Goal: Task Accomplishment & Management: Manage account settings

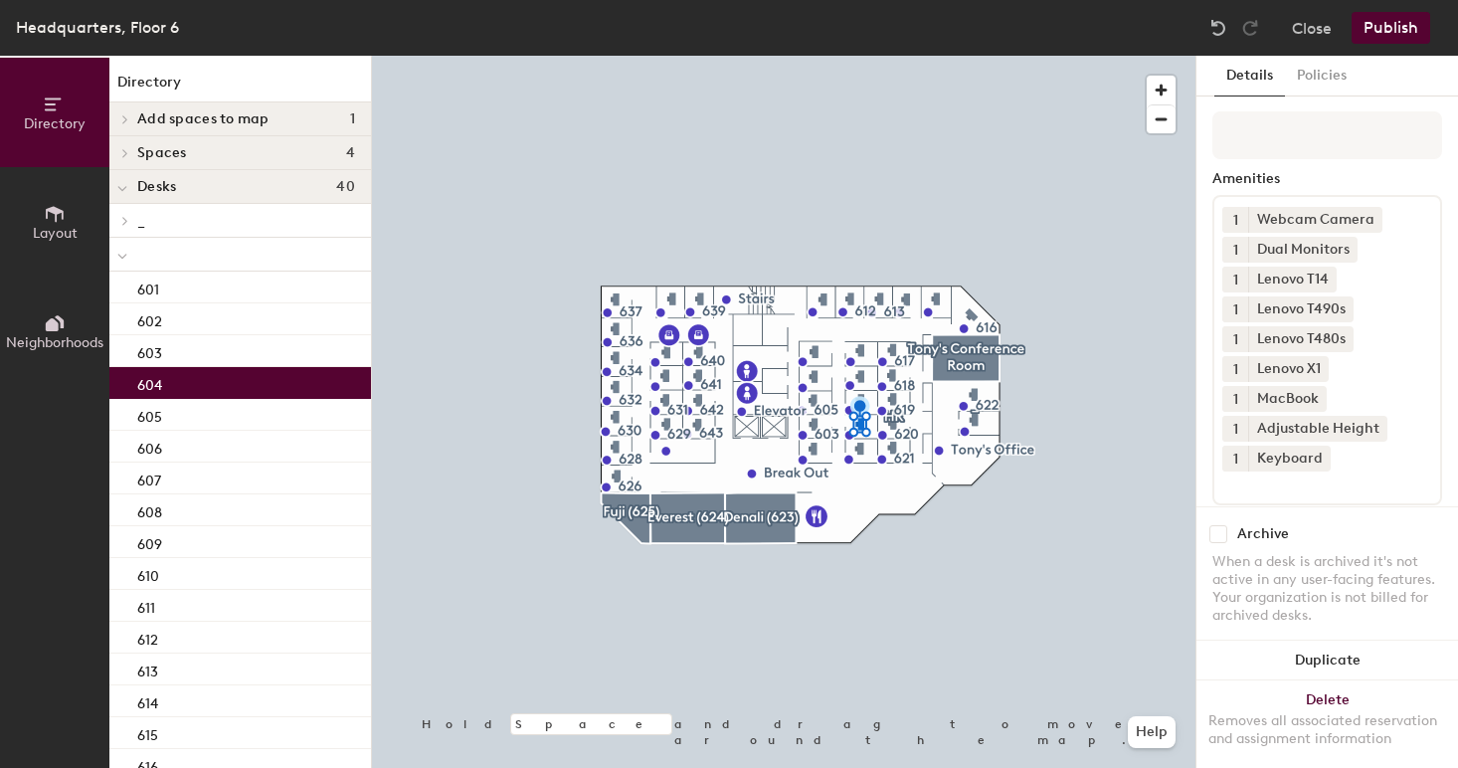
click at [1221, 539] on input "checkbox" at bounding box center [1218, 534] width 18 height 18
checkbox input "true"
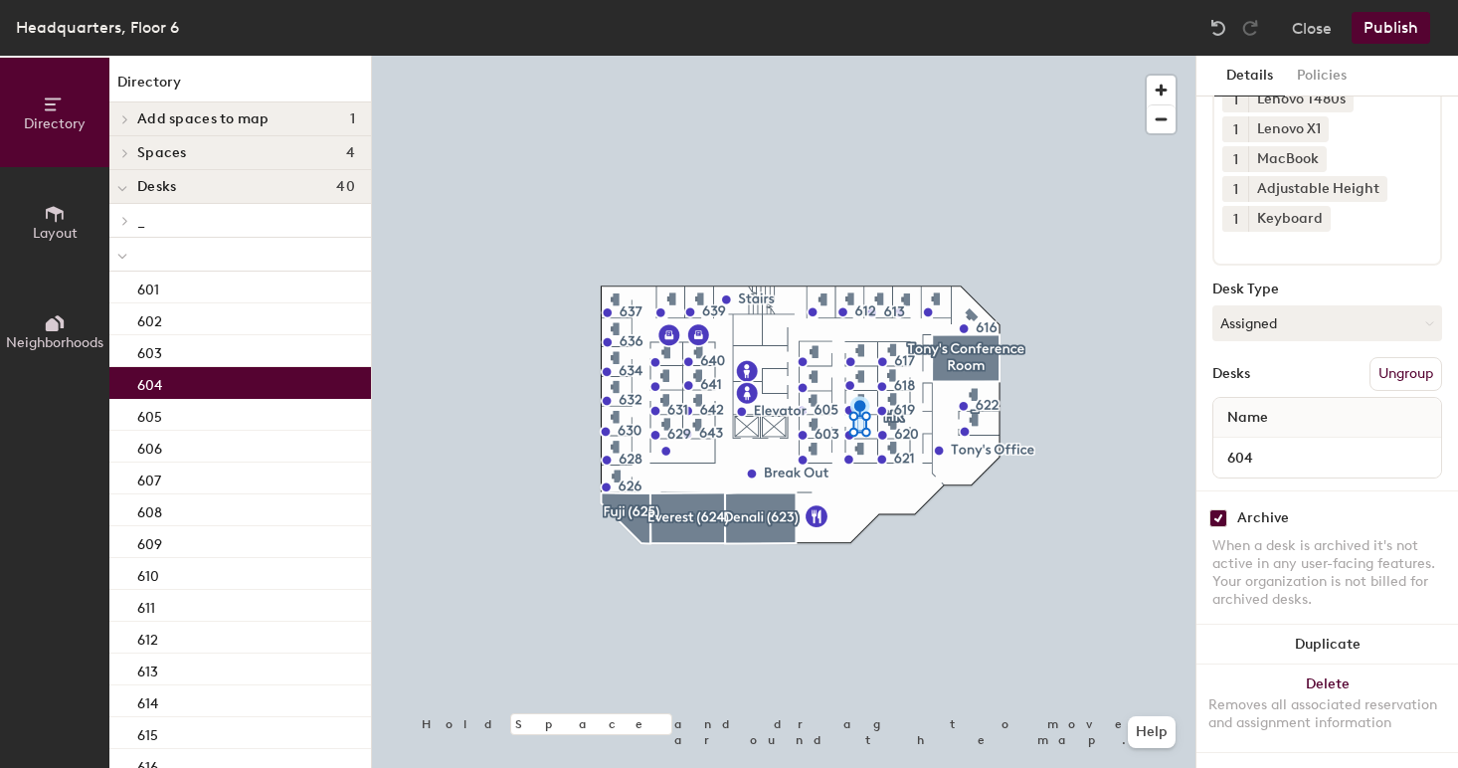
scroll to position [240, 0]
click at [1288, 336] on button "Assigned" at bounding box center [1327, 323] width 230 height 36
click at [1264, 444] on div "Hoteled" at bounding box center [1312, 445] width 199 height 30
click at [1391, 24] on button "Publish" at bounding box center [1391, 28] width 79 height 32
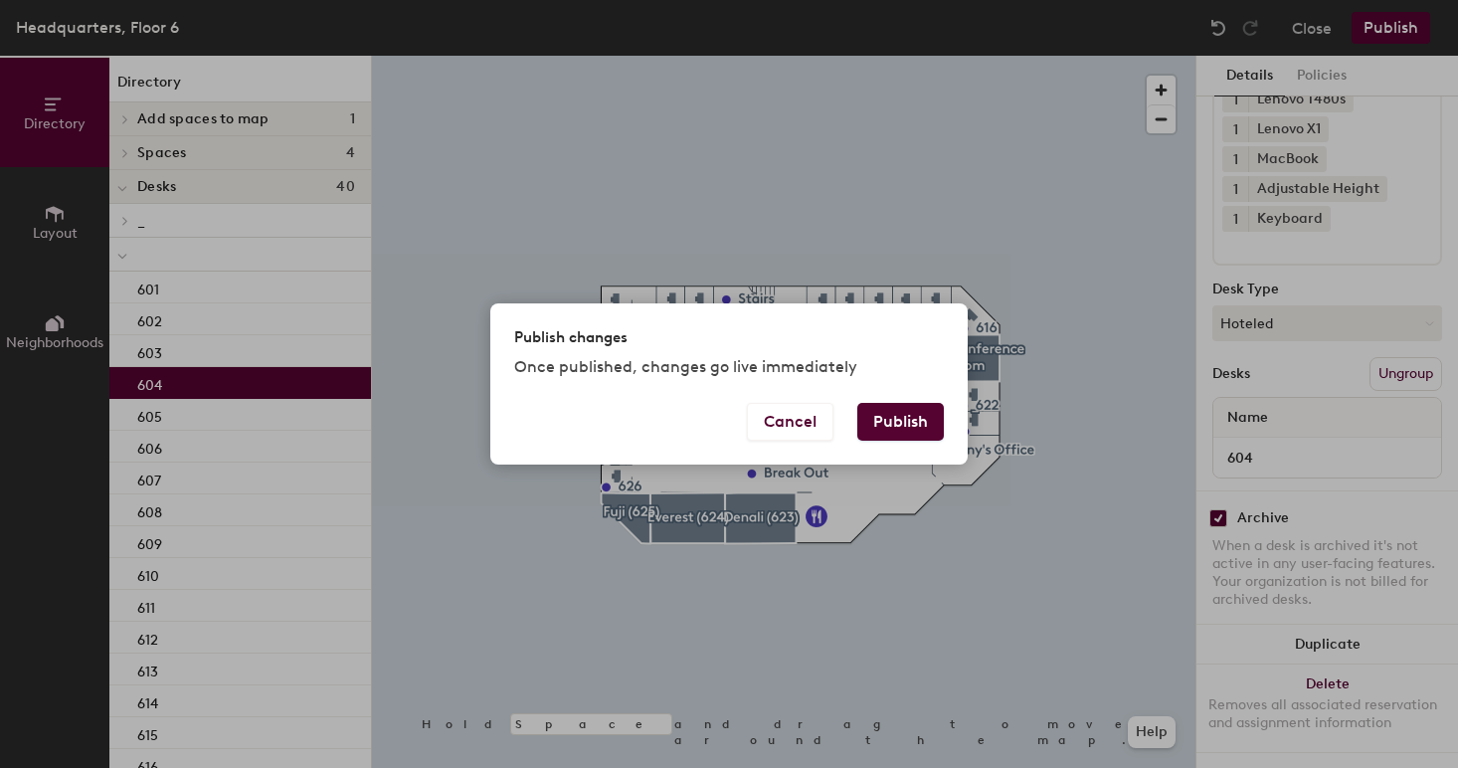
click at [897, 428] on button "Publish" at bounding box center [900, 422] width 87 height 38
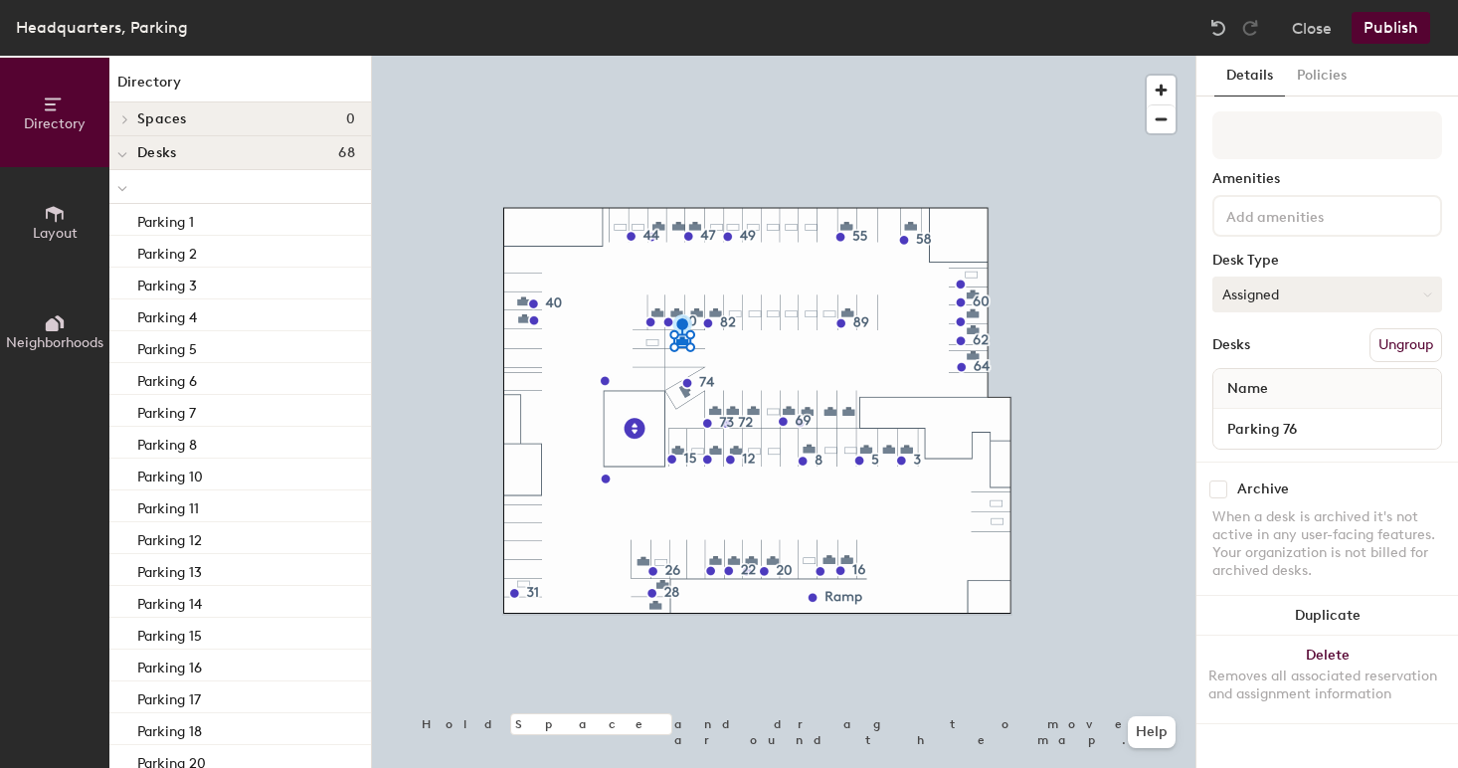
click at [1279, 301] on button "Assigned" at bounding box center [1327, 295] width 230 height 36
click at [1292, 417] on div "Hoteled" at bounding box center [1312, 416] width 199 height 30
click at [1400, 32] on button "Publish" at bounding box center [1391, 28] width 79 height 32
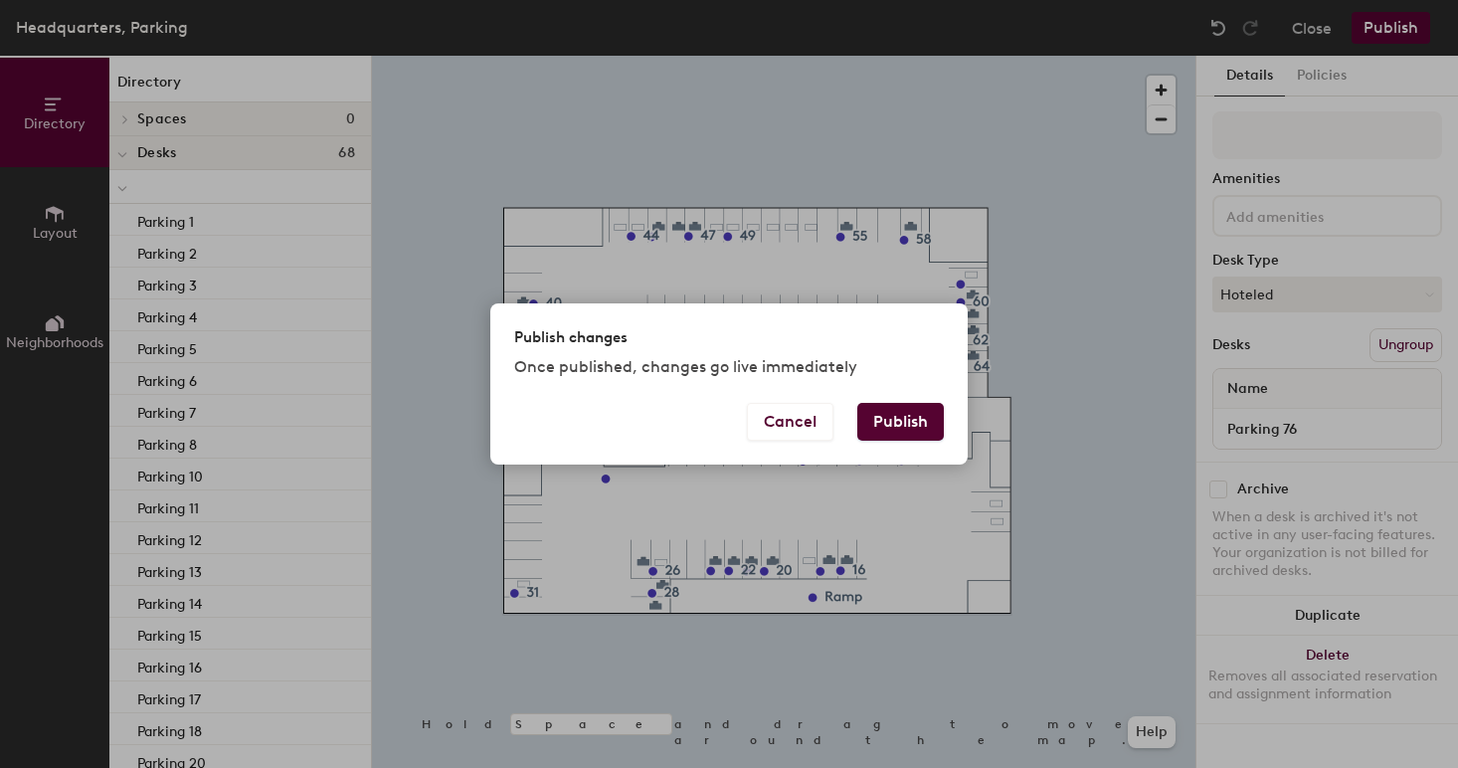
click at [895, 424] on button "Publish" at bounding box center [900, 422] width 87 height 38
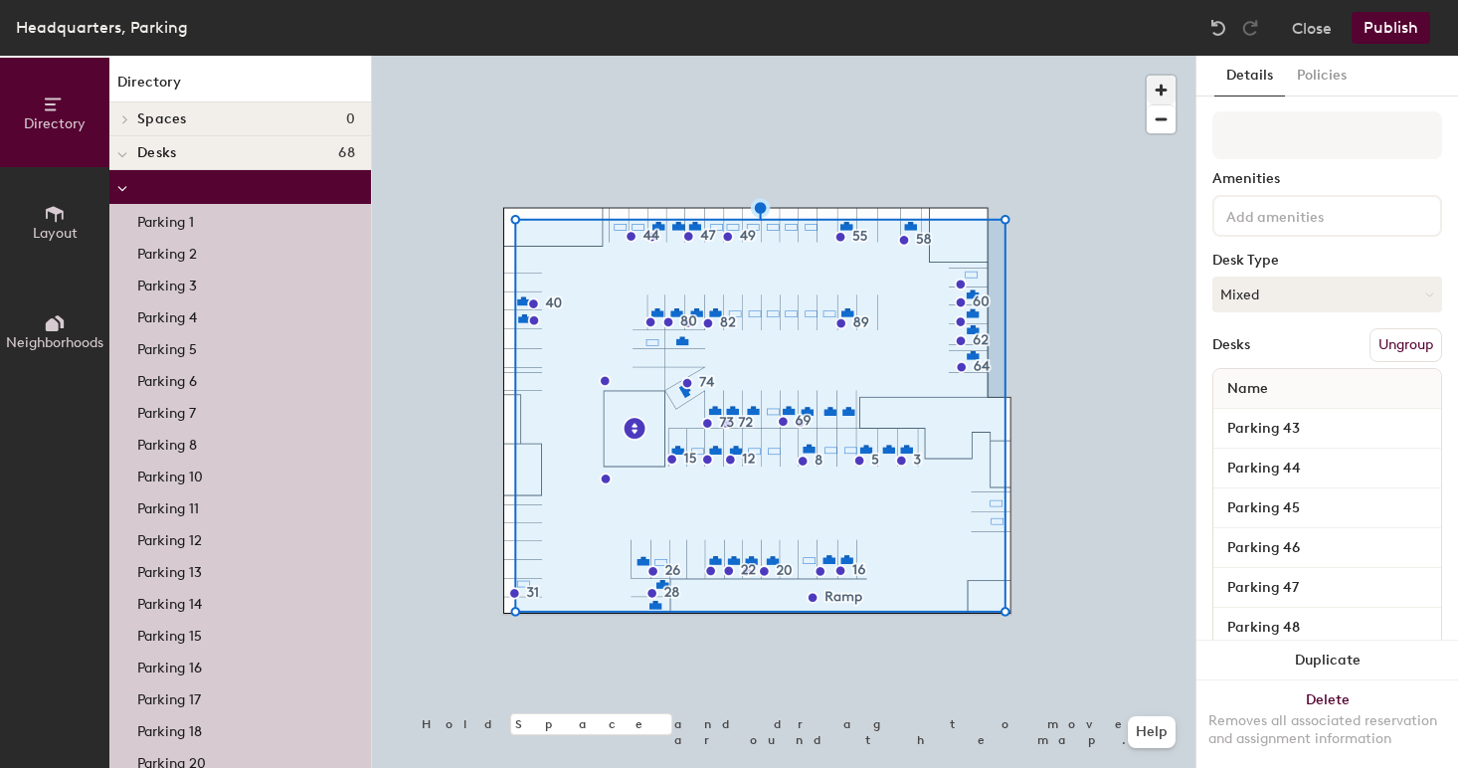
click at [1155, 89] on span "button" at bounding box center [1161, 90] width 29 height 29
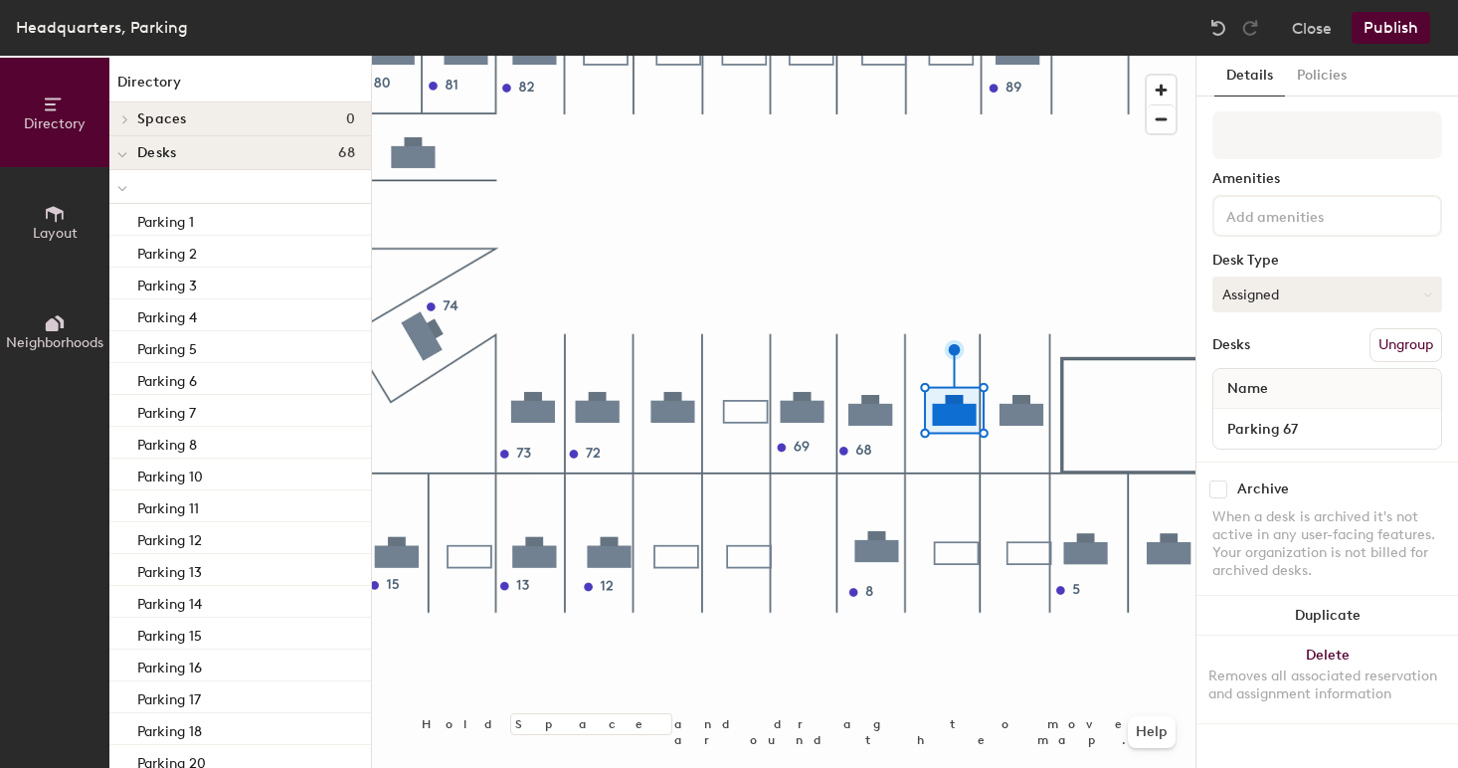
click at [1265, 294] on button "Assigned" at bounding box center [1327, 295] width 230 height 36
click at [1272, 413] on div "Hoteled" at bounding box center [1312, 416] width 199 height 30
click at [1372, 38] on button "Publish" at bounding box center [1391, 28] width 79 height 32
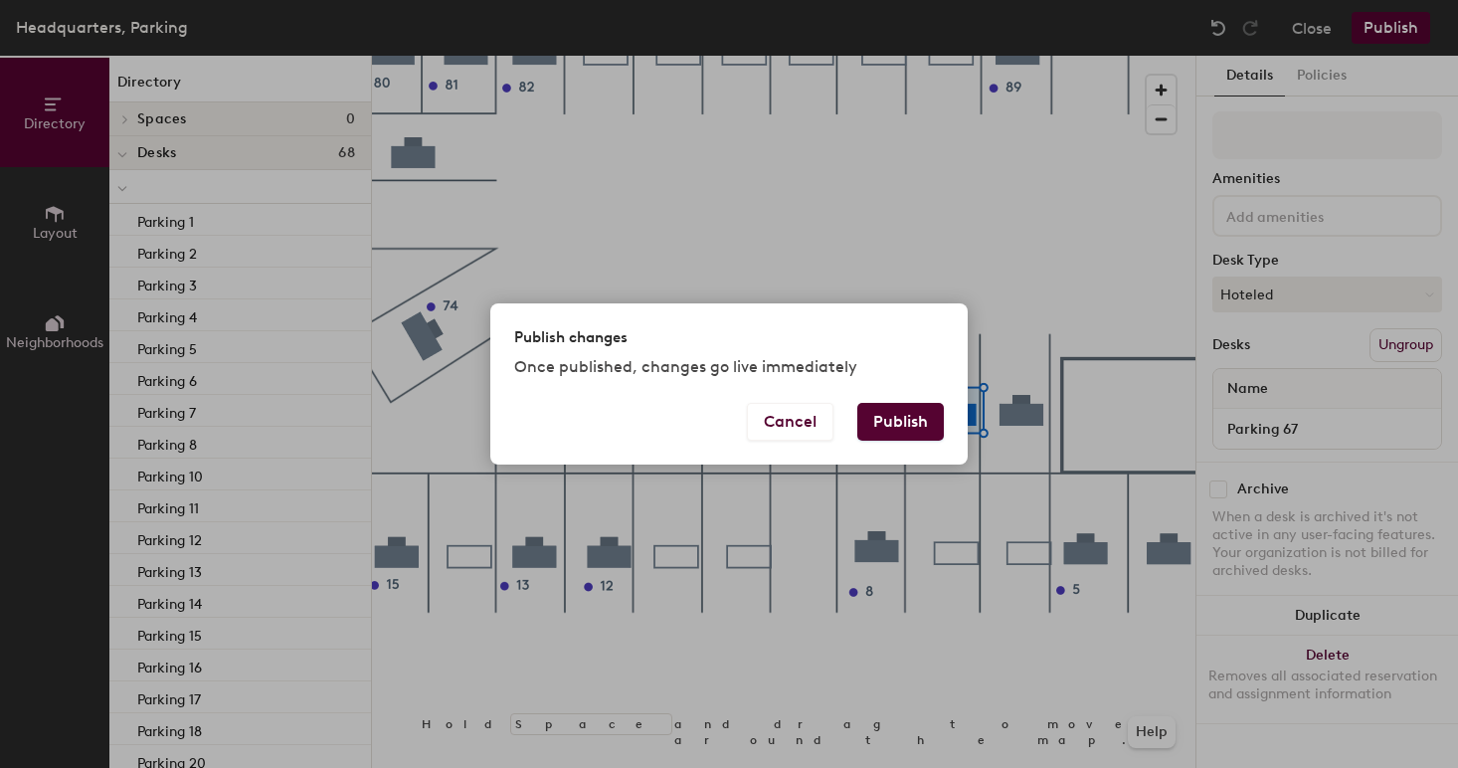
click at [918, 412] on button "Publish" at bounding box center [900, 422] width 87 height 38
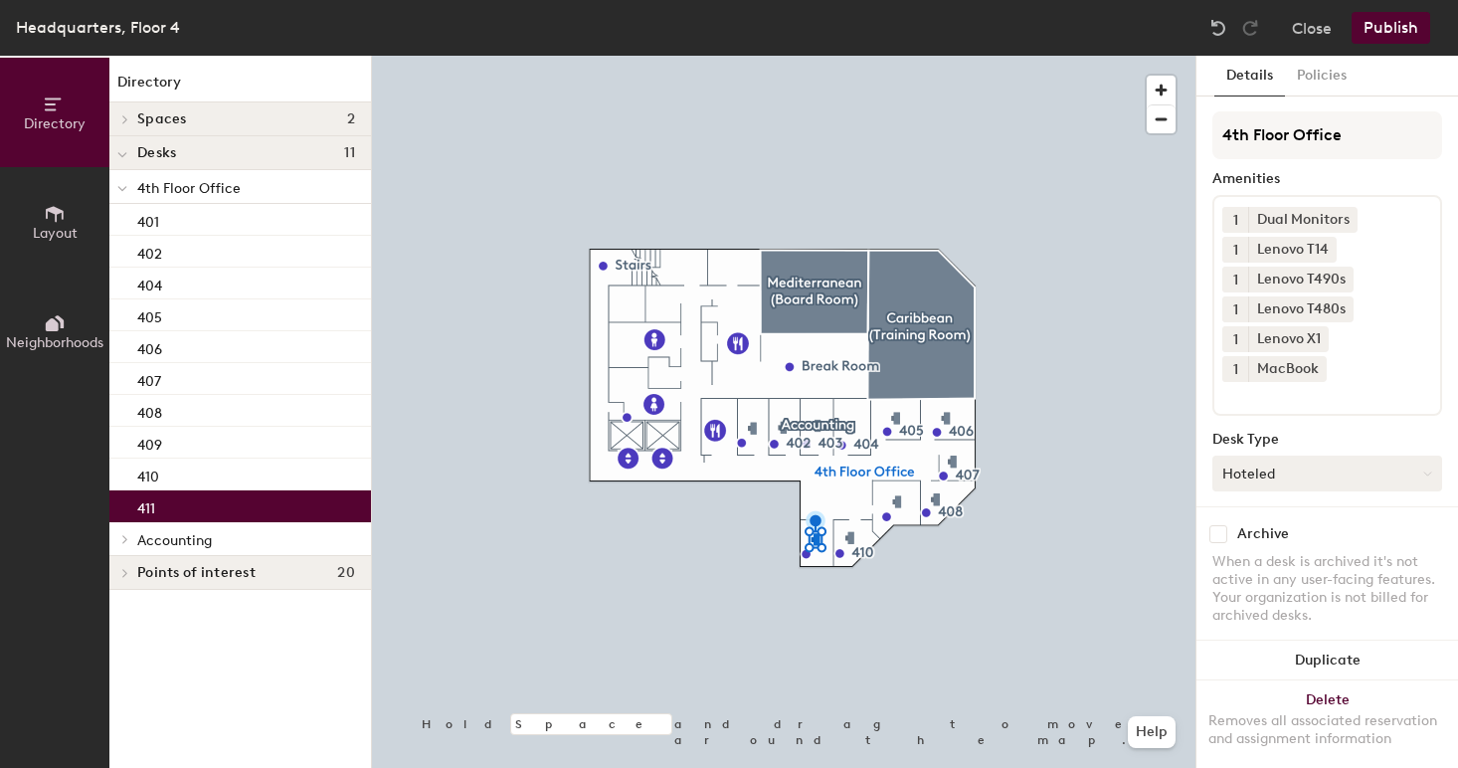
click at [1296, 463] on button "Hoteled" at bounding box center [1327, 474] width 230 height 36
click at [1285, 539] on div "Assigned" at bounding box center [1312, 535] width 199 height 30
click at [1393, 24] on button "Publish" at bounding box center [1391, 28] width 79 height 32
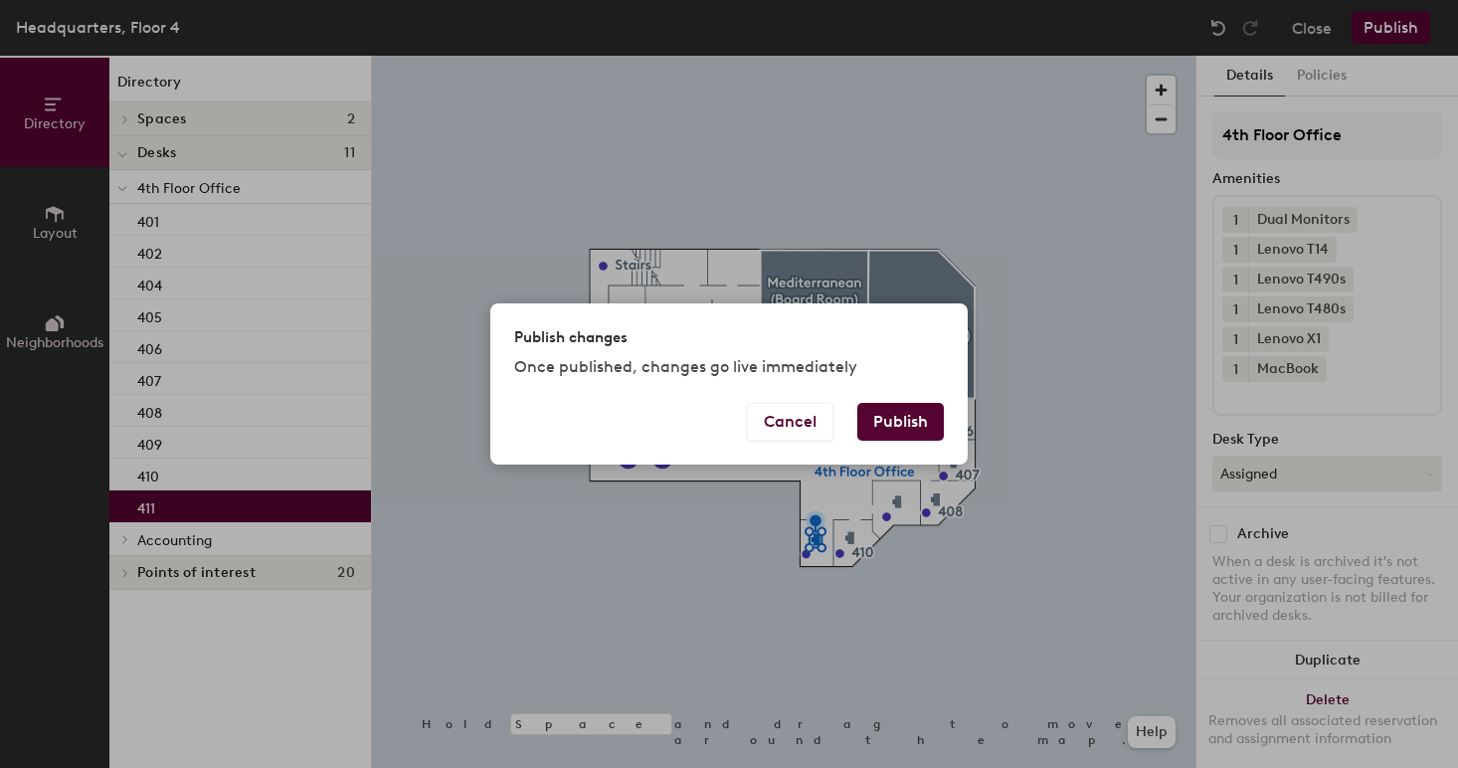
click at [910, 420] on button "Publish" at bounding box center [900, 422] width 87 height 38
